Goal: Information Seeking & Learning: Learn about a topic

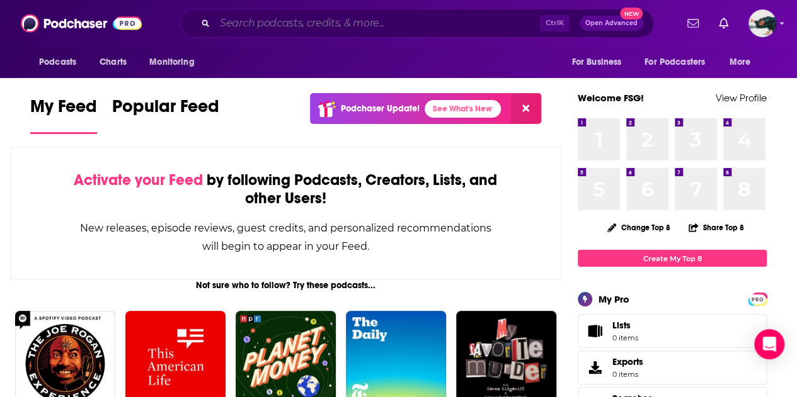
click at [271, 25] on input "Search podcasts, credits, & more..." at bounding box center [377, 23] width 325 height 20
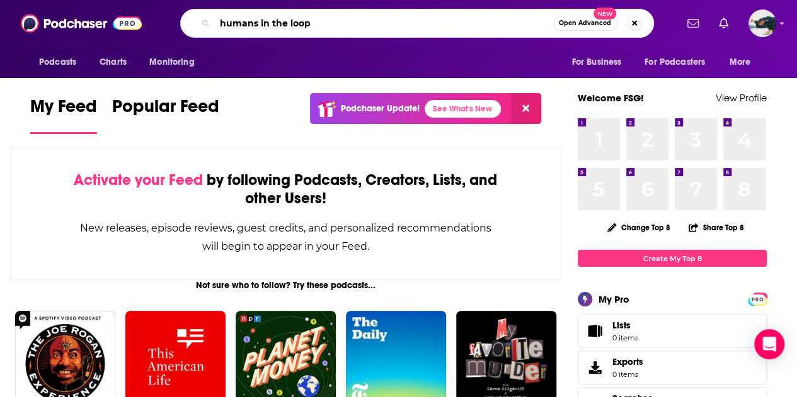
type input "humans in the loop"
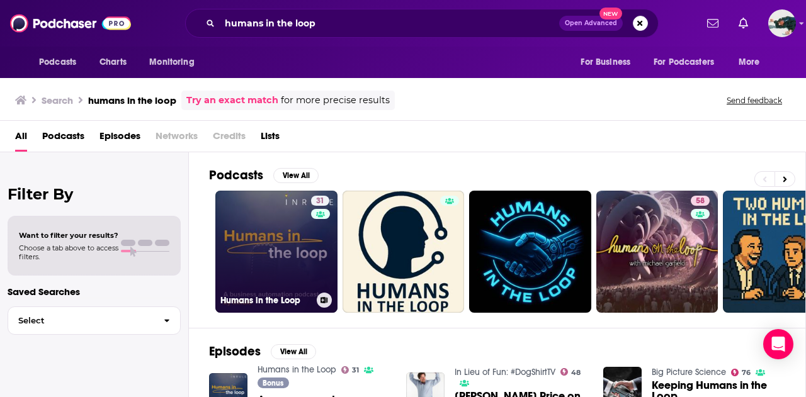
click at [287, 260] on link "31 Humans in the Loop" at bounding box center [276, 252] width 122 height 122
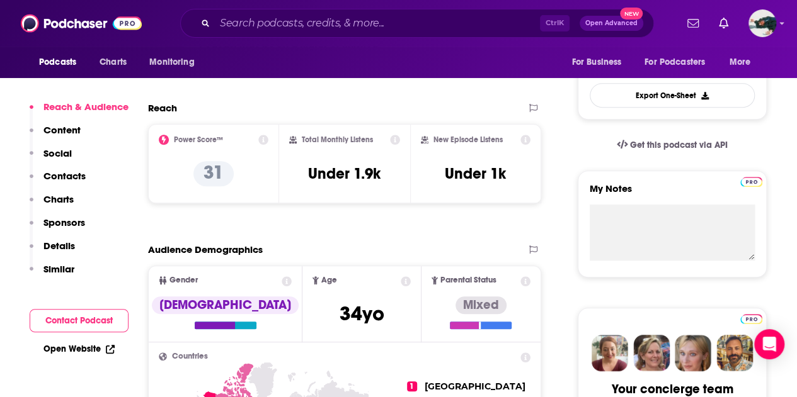
scroll to position [334, 0]
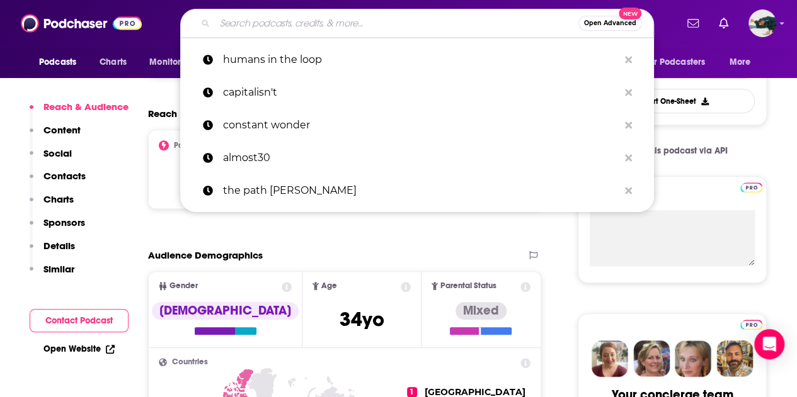
click at [283, 22] on input "Search podcasts, credits, & more..." at bounding box center [396, 23] width 363 height 20
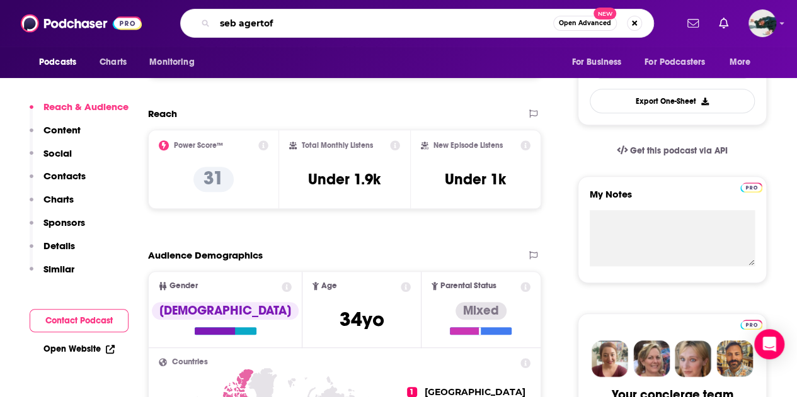
type input "seb agertoft"
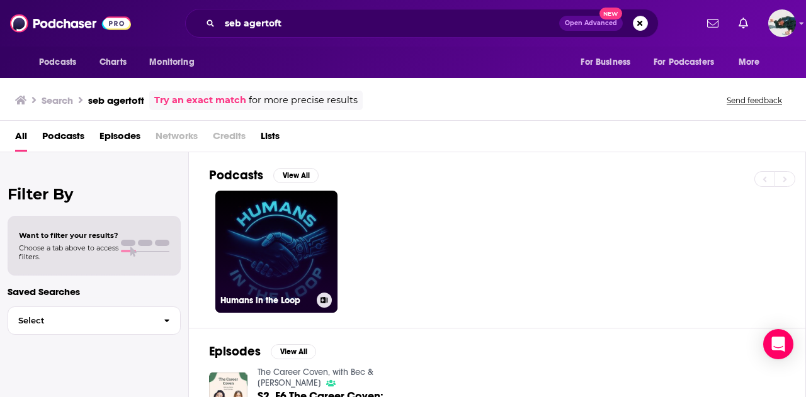
click at [283, 215] on link "Humans in the Loop" at bounding box center [276, 252] width 122 height 122
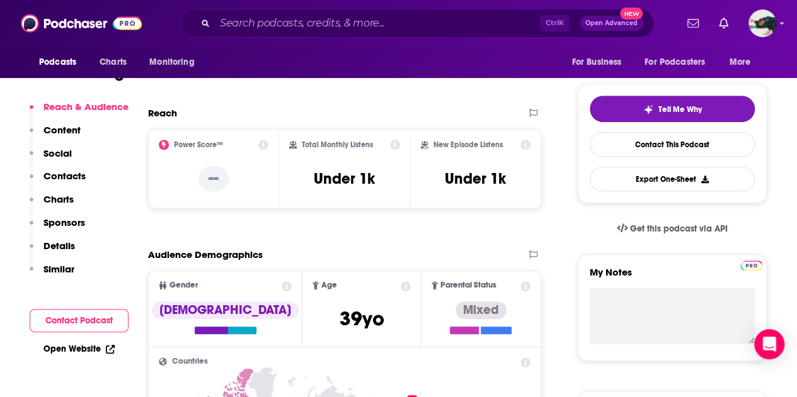
scroll to position [260, 0]
